Goal: Task Accomplishment & Management: Use online tool/utility

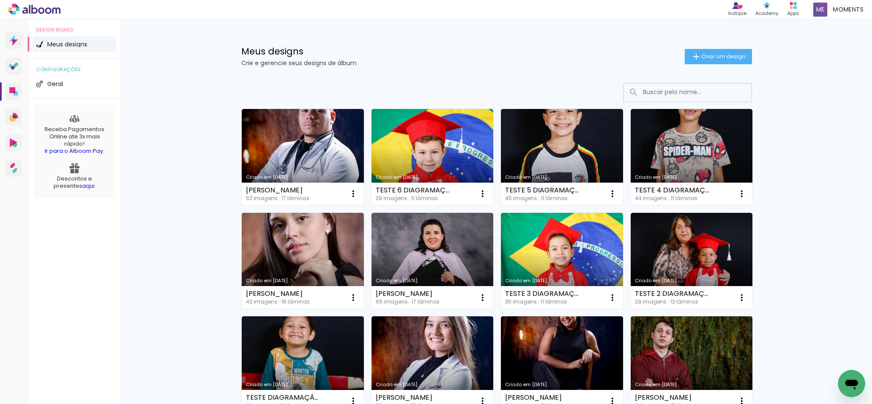
drag, startPoint x: 271, startPoint y: 53, endPoint x: 251, endPoint y: 63, distance: 22.8
click at [271, 53] on h1 "Meus designs" at bounding box center [462, 51] width 443 height 9
click at [667, 97] on input at bounding box center [699, 91] width 121 height 17
paste input "[PERSON_NAME]"
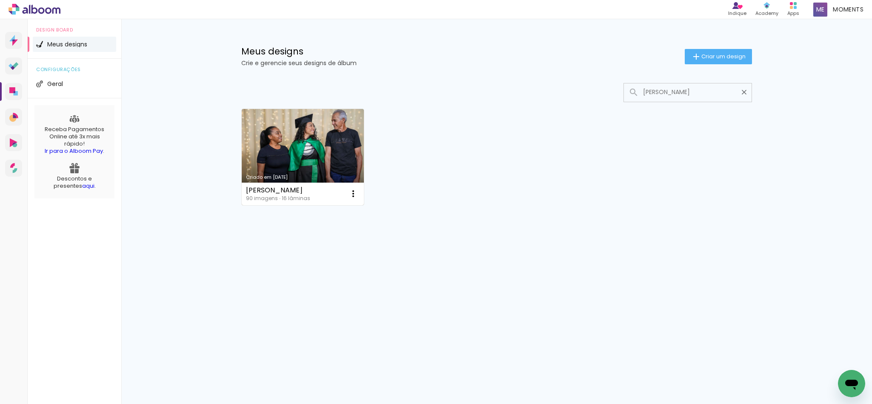
type input "[PERSON_NAME]"
type paper-input "[PERSON_NAME]"
click at [312, 147] on link "Criado em [DATE]" at bounding box center [303, 157] width 122 height 96
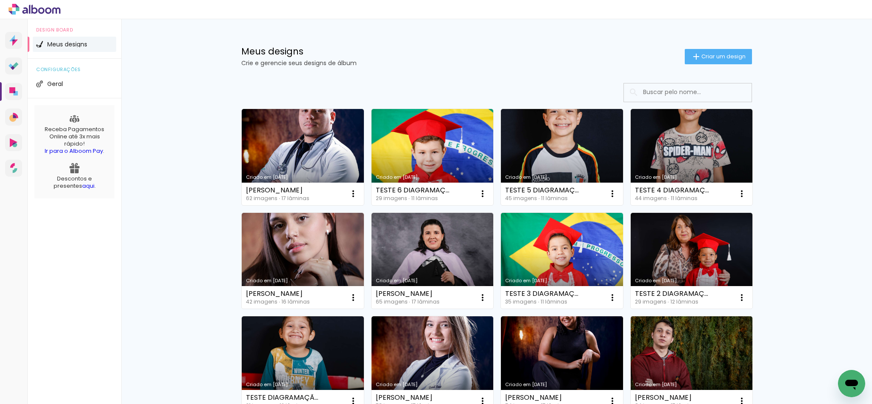
click at [646, 92] on input at bounding box center [699, 91] width 121 height 17
paste input "[PERSON_NAME]"
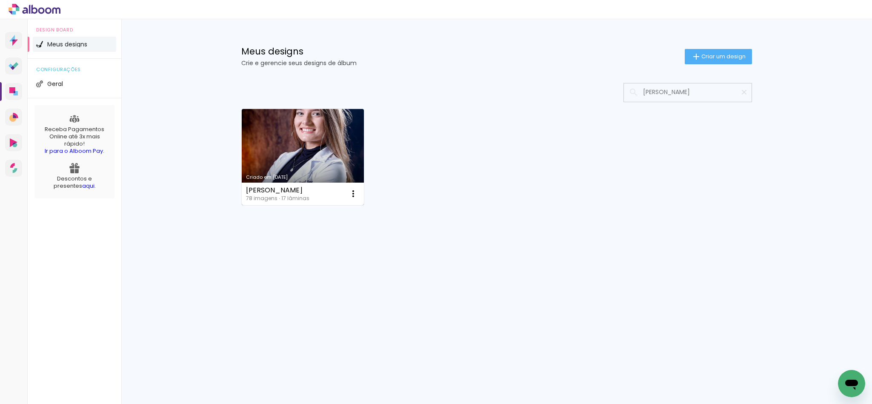
type input "[PERSON_NAME]"
type paper-input "[PERSON_NAME]"
click at [282, 169] on link "Criado em 08/09/25" at bounding box center [303, 157] width 122 height 96
